Goal: Task Accomplishment & Management: Manage account settings

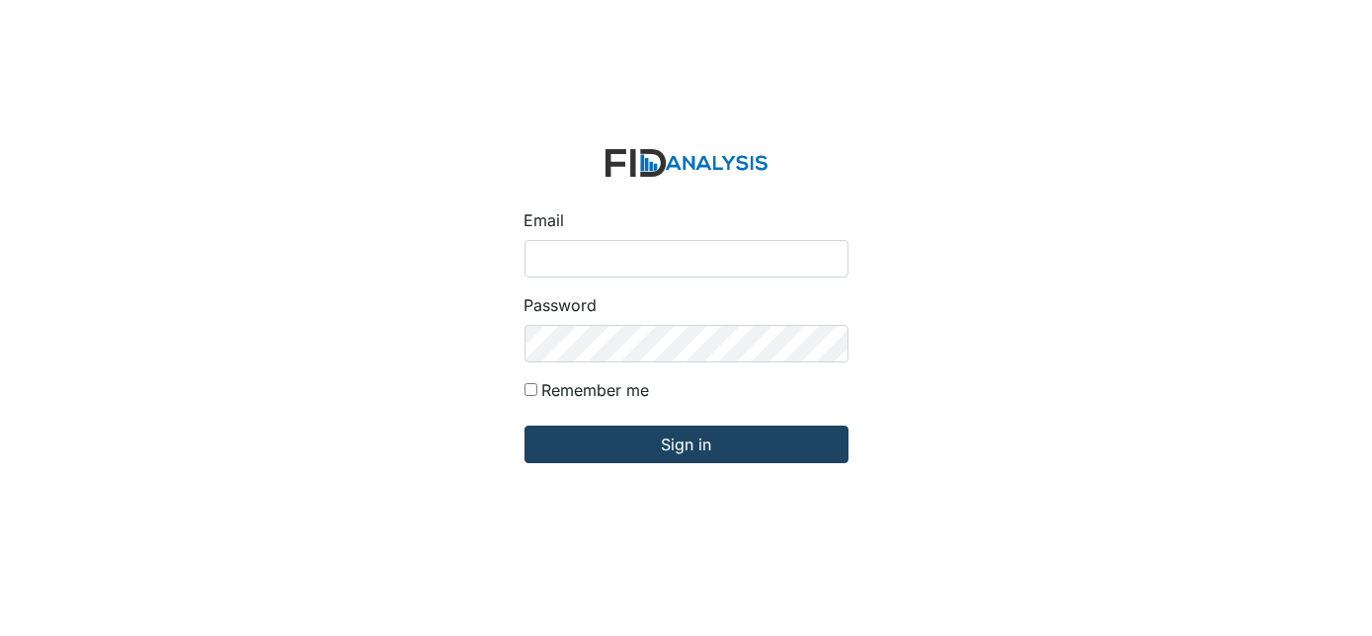
type input "[EMAIL_ADDRESS][DOMAIN_NAME]"
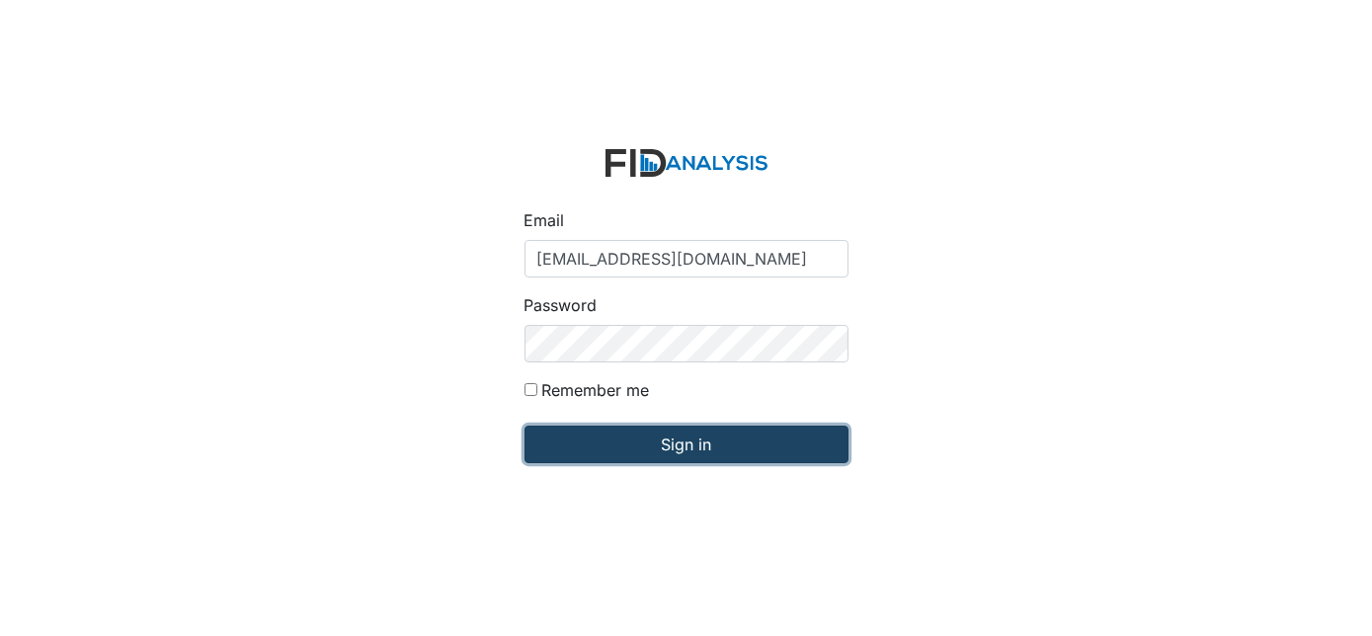
click at [619, 450] on input "Sign in" at bounding box center [686, 445] width 324 height 38
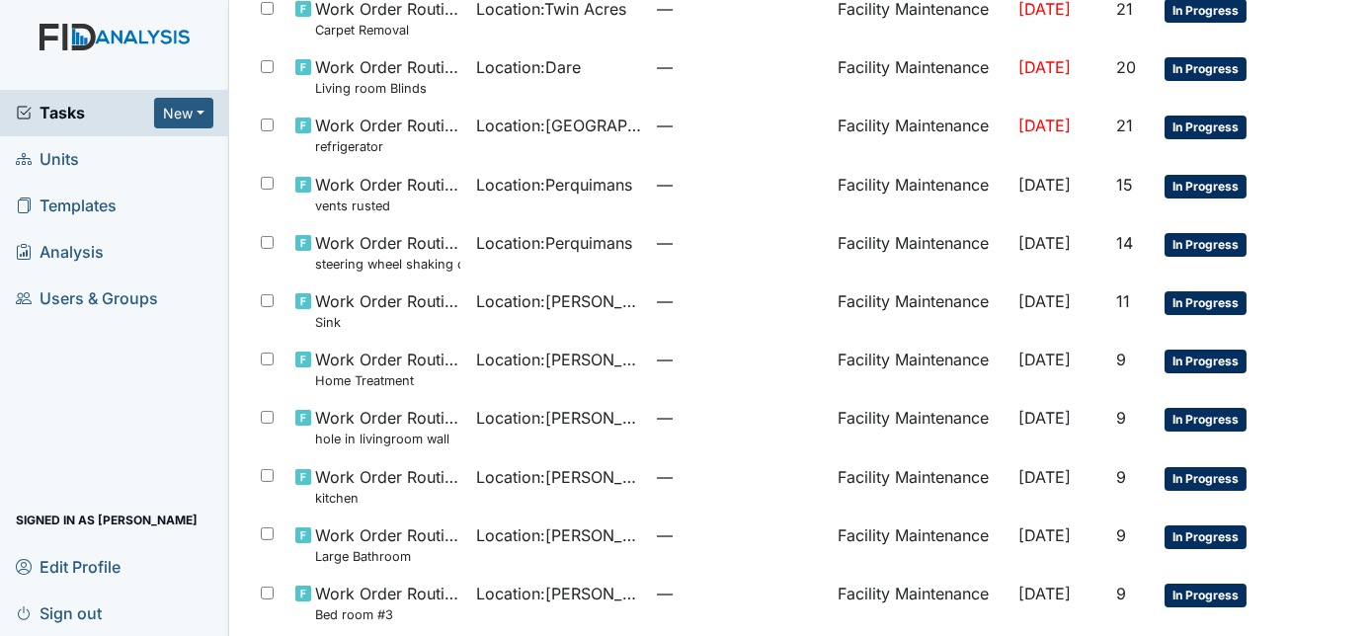
scroll to position [1331, 0]
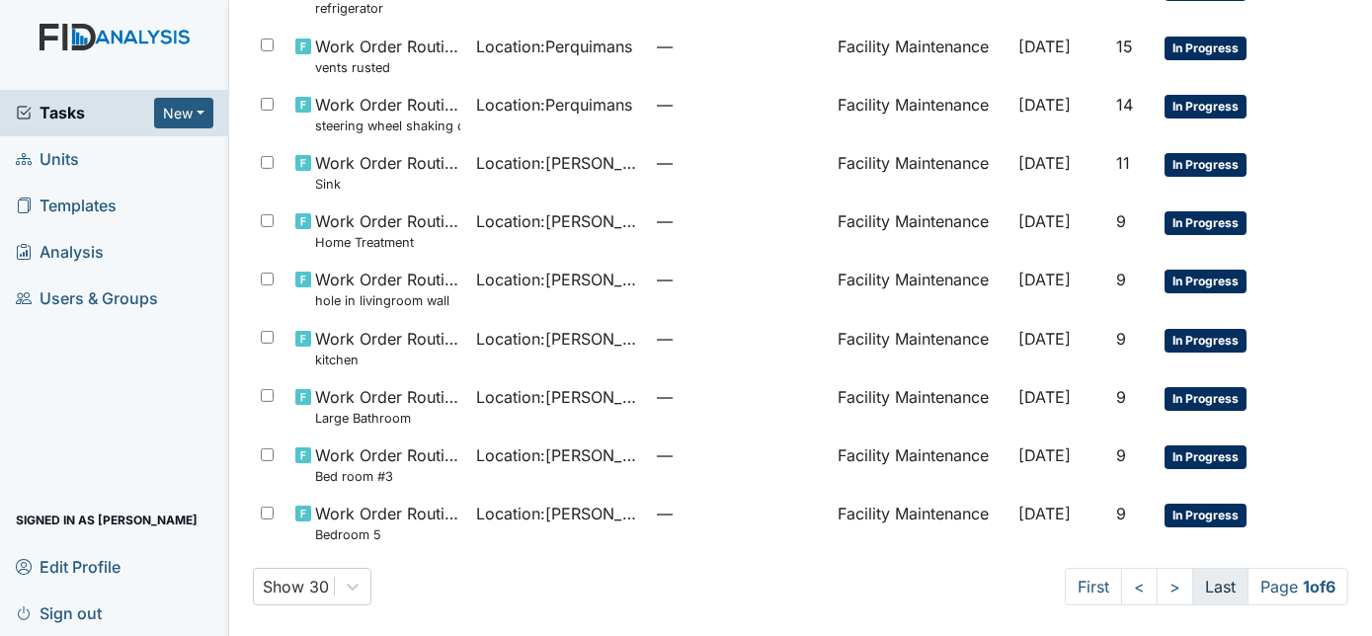
click at [1192, 584] on link "Last" at bounding box center [1220, 587] width 56 height 38
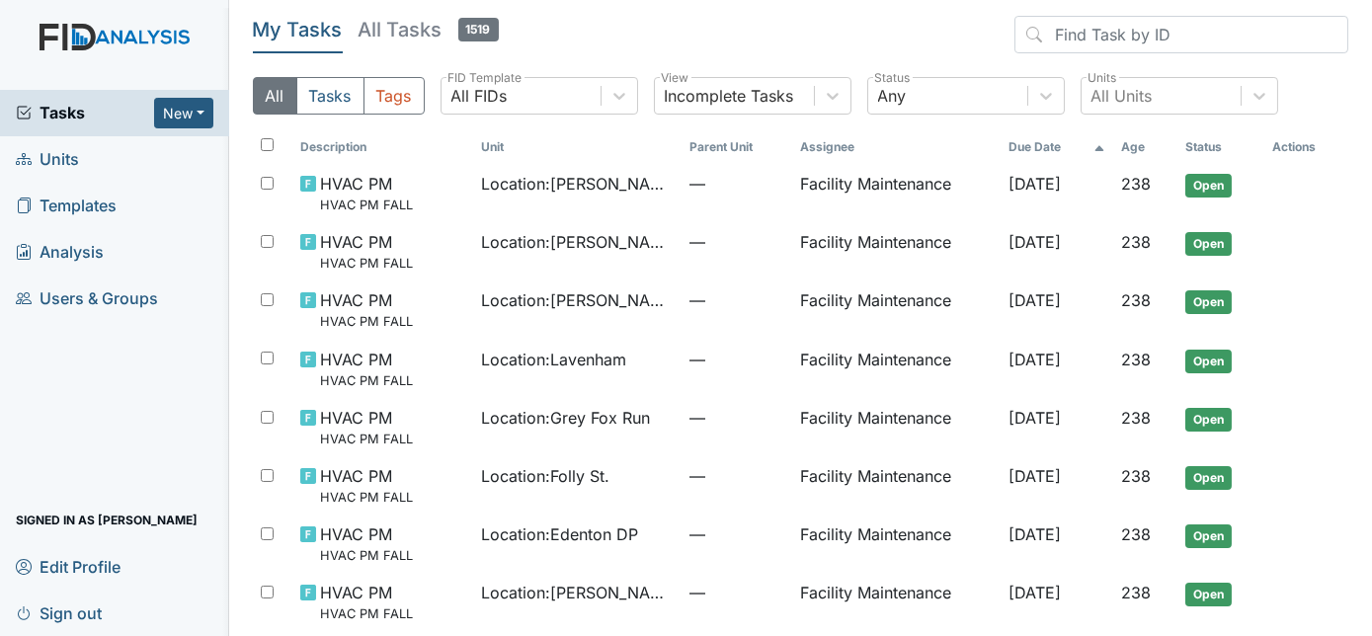
scroll to position [139, 0]
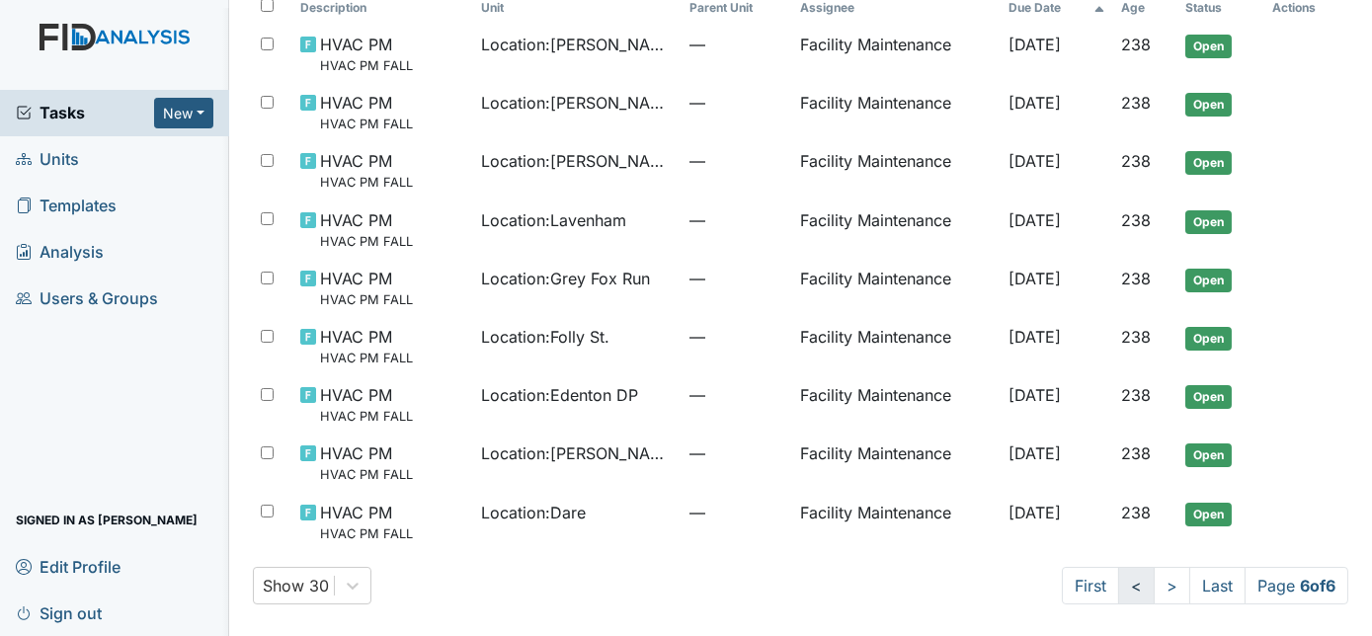
click at [1122, 595] on link "<" at bounding box center [1136, 586] width 37 height 38
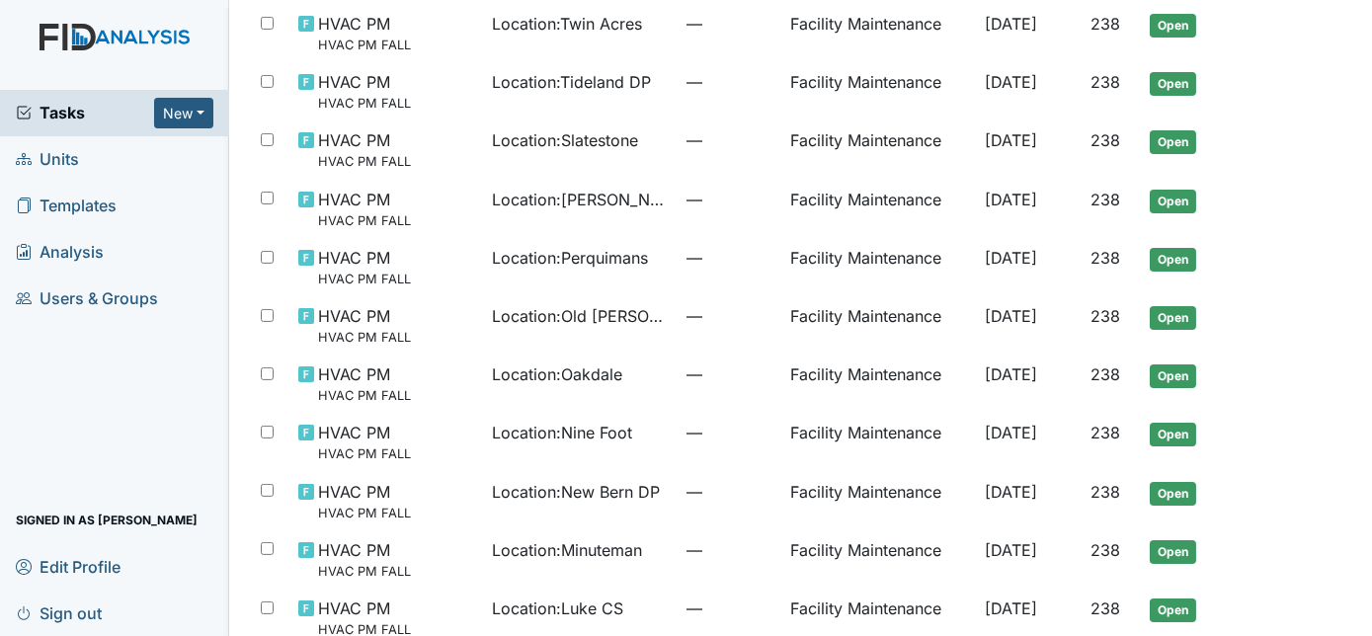
scroll to position [1313, 0]
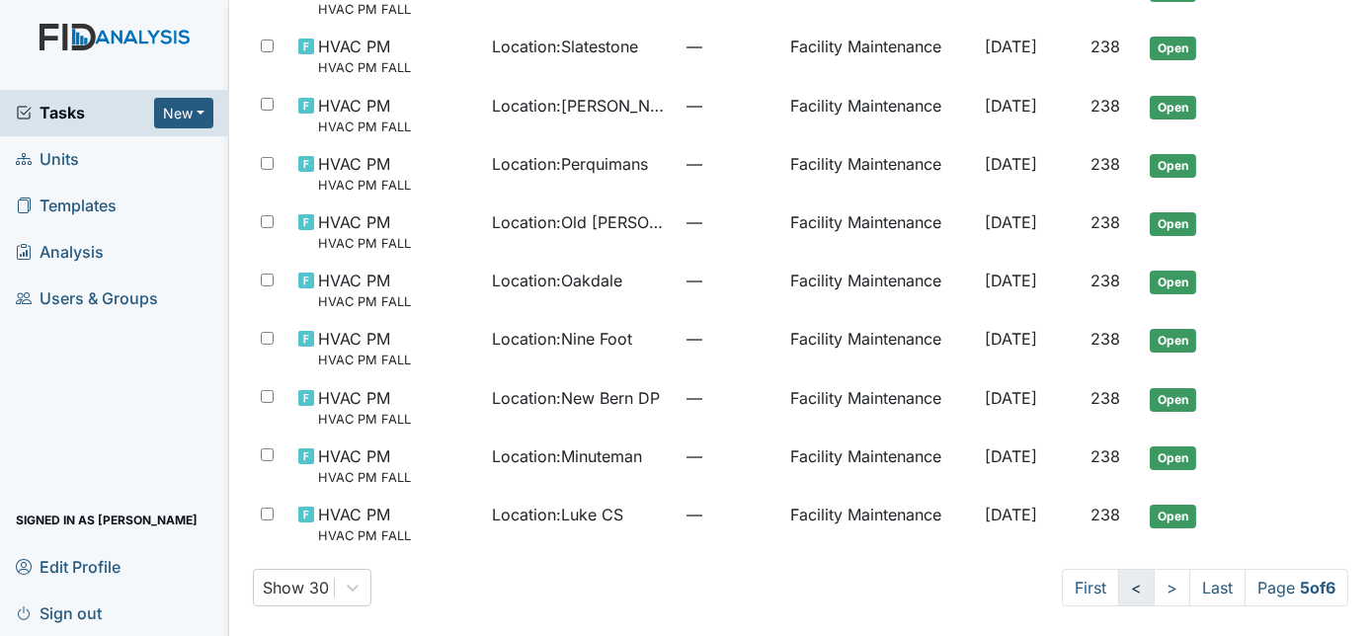
click at [1118, 595] on link "<" at bounding box center [1136, 588] width 37 height 38
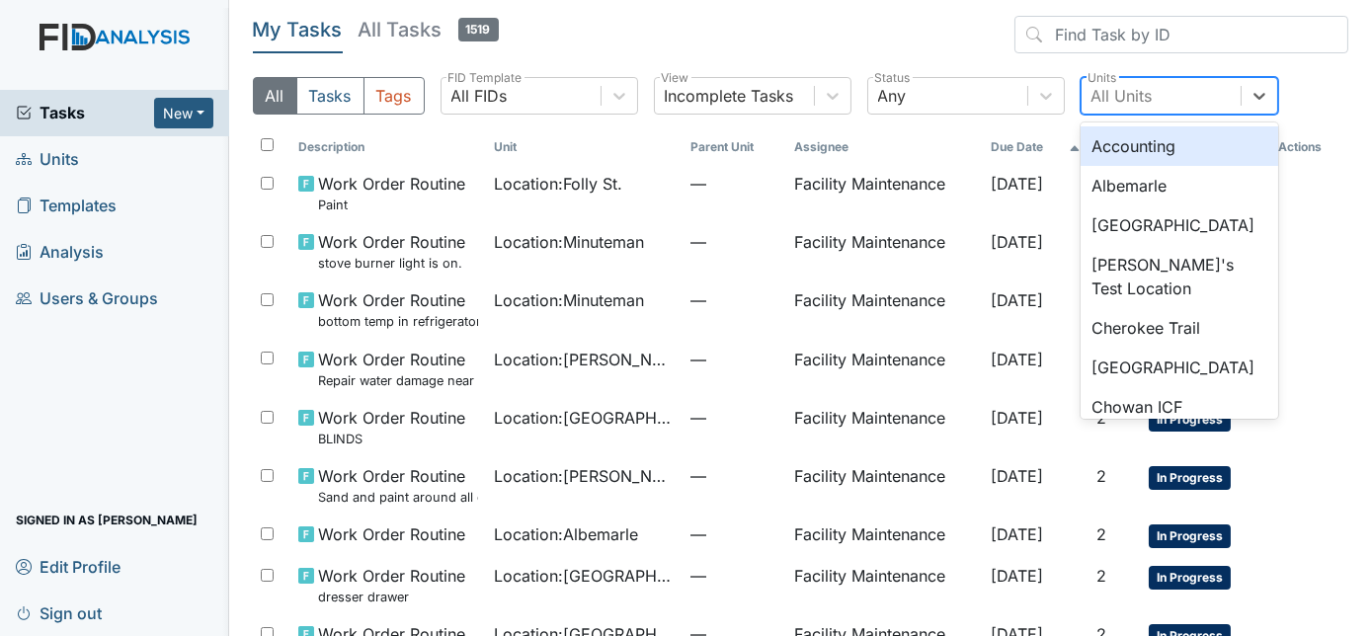
click at [1141, 102] on div "All Units" at bounding box center [1121, 96] width 61 height 24
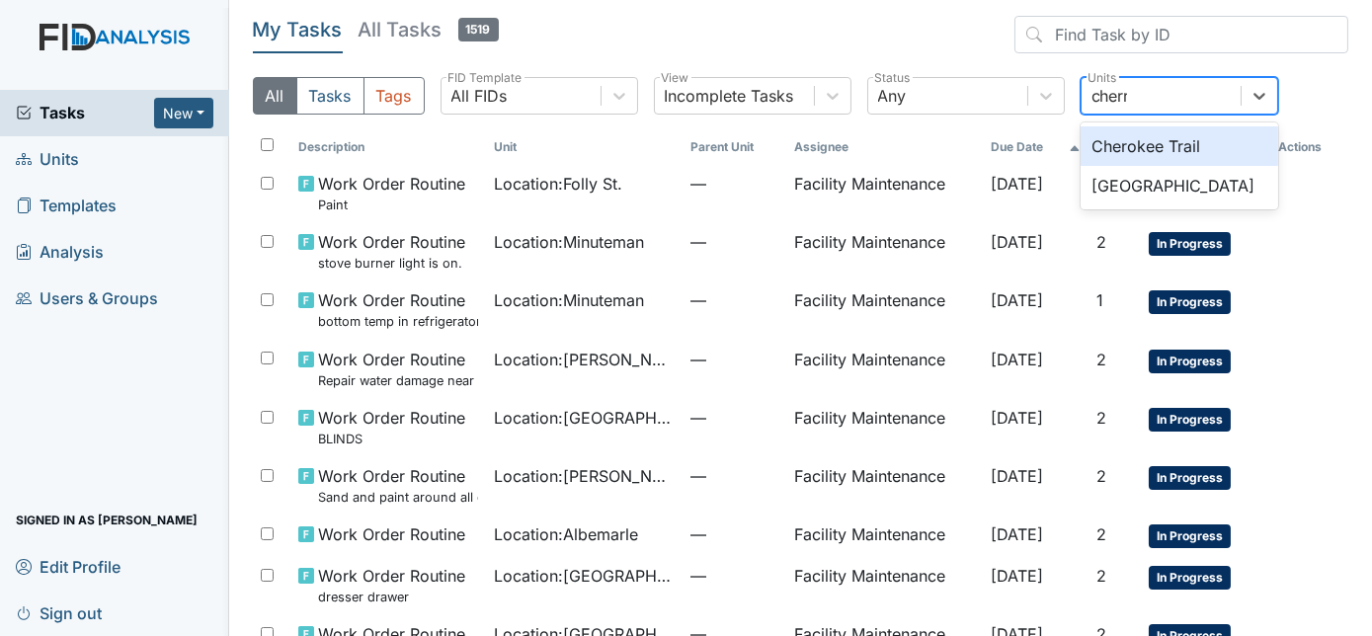
type input "cherry"
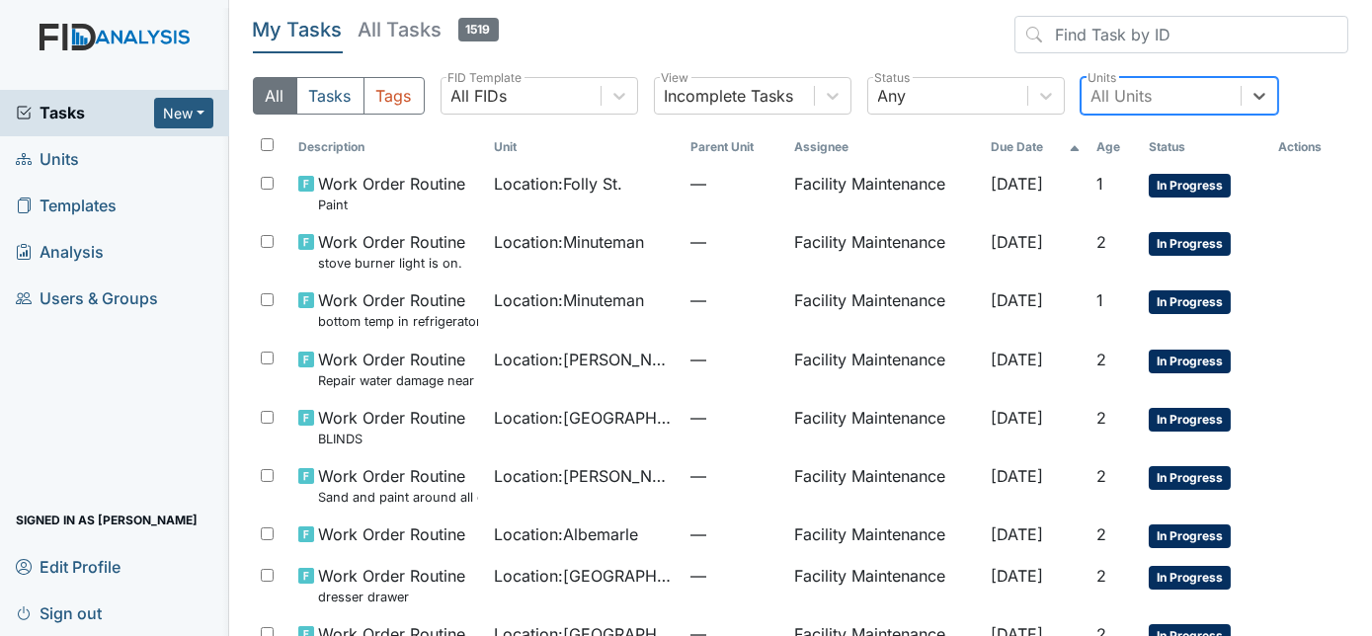
click at [1122, 93] on div "All Units" at bounding box center [1121, 96] width 61 height 24
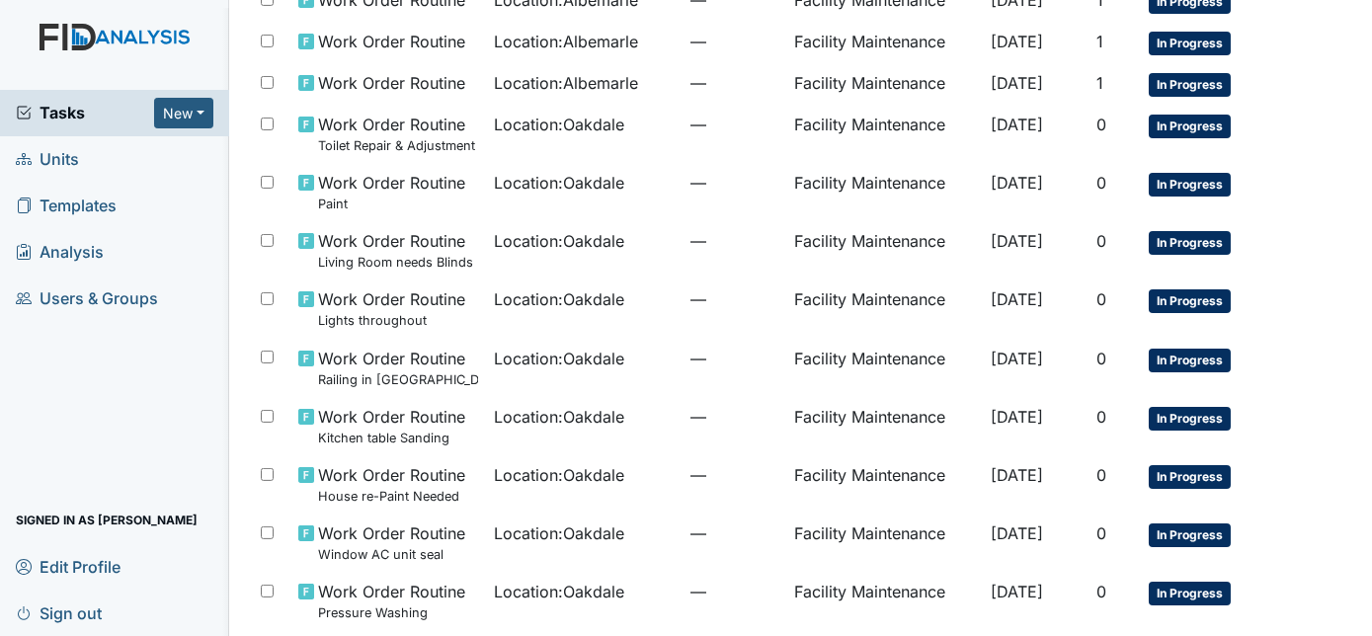
scroll to position [1260, 0]
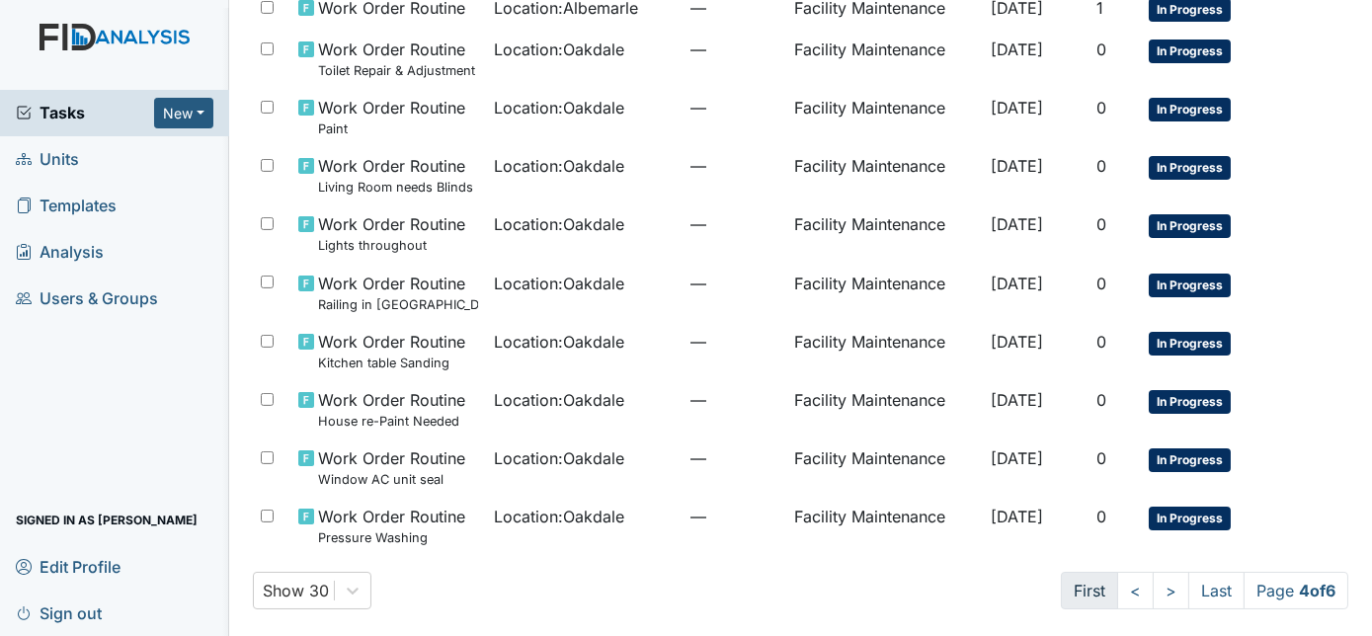
click at [1064, 585] on link "First" at bounding box center [1089, 591] width 57 height 38
